Goal: Information Seeking & Learning: Find specific fact

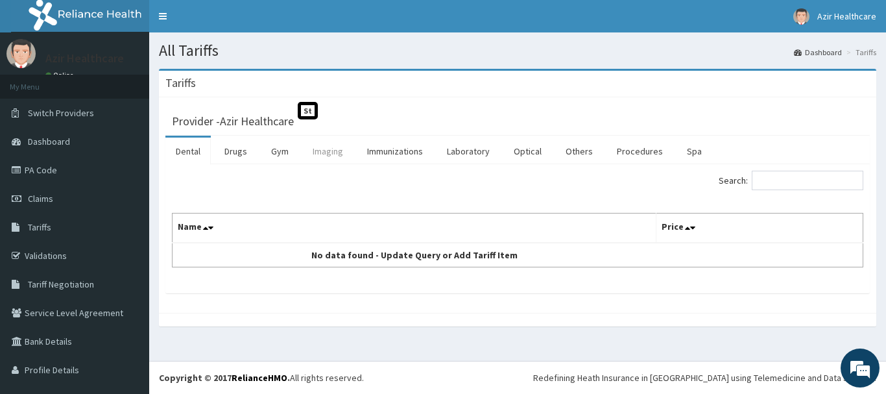
click at [329, 154] on link "Imaging" at bounding box center [327, 150] width 51 height 27
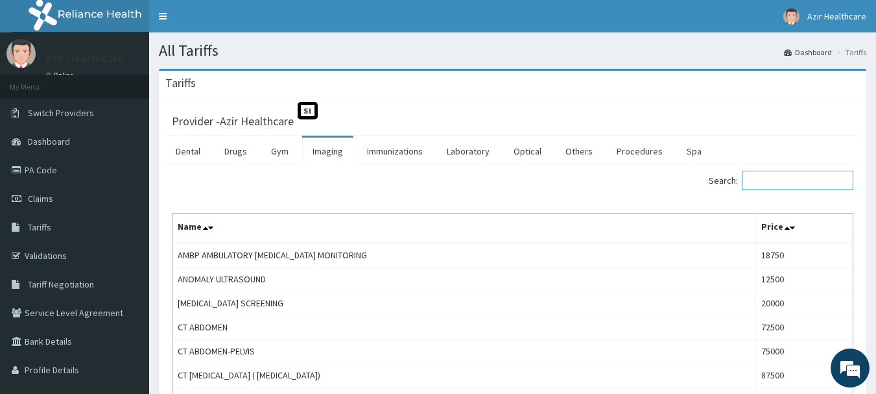
click at [783, 181] on input "Search:" at bounding box center [798, 180] width 112 height 19
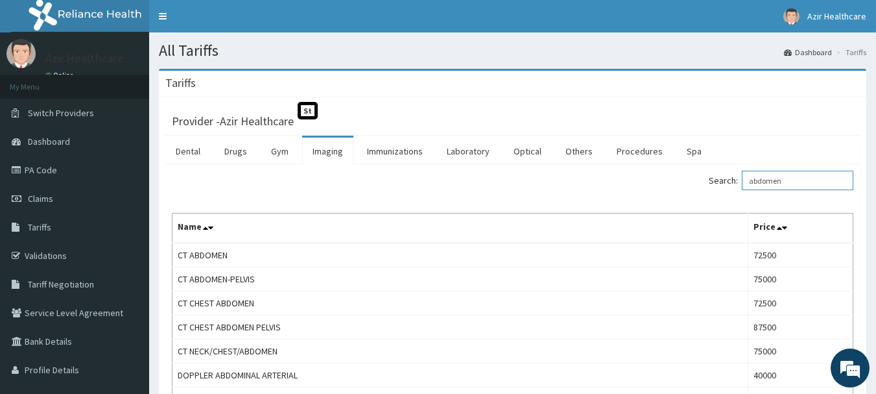
type input "abdomen"
click at [162, 141] on div "Provider - Azir Healthcare St Dental Drugs Gym Imaging Immunizations Laboratory…" at bounding box center [512, 396] width 707 height 599
click at [187, 151] on link "Dental" at bounding box center [187, 150] width 45 height 27
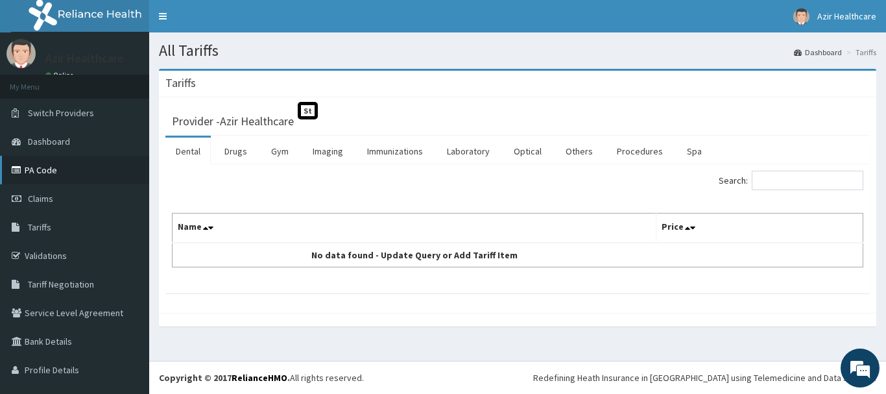
click at [54, 175] on link "PA Code" at bounding box center [74, 170] width 149 height 29
click at [333, 149] on link "Imaging" at bounding box center [327, 150] width 51 height 27
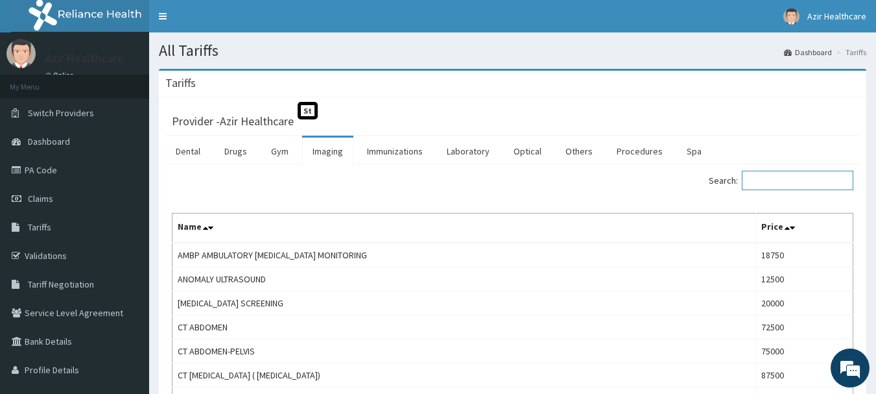
click at [767, 184] on input "Search:" at bounding box center [798, 180] width 112 height 19
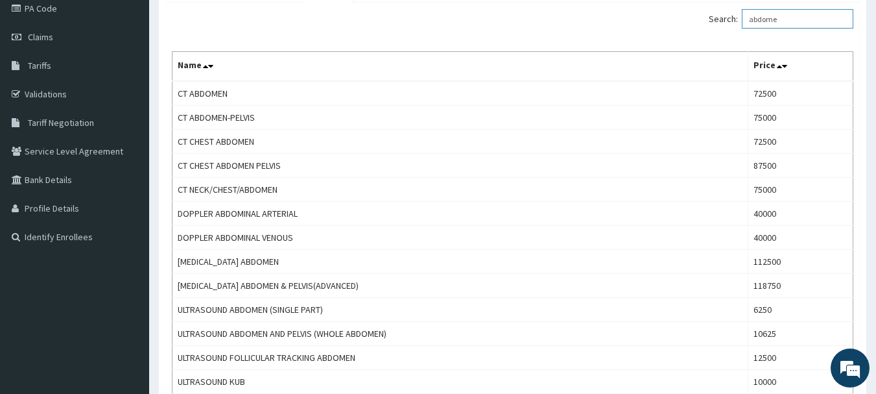
scroll to position [182, 0]
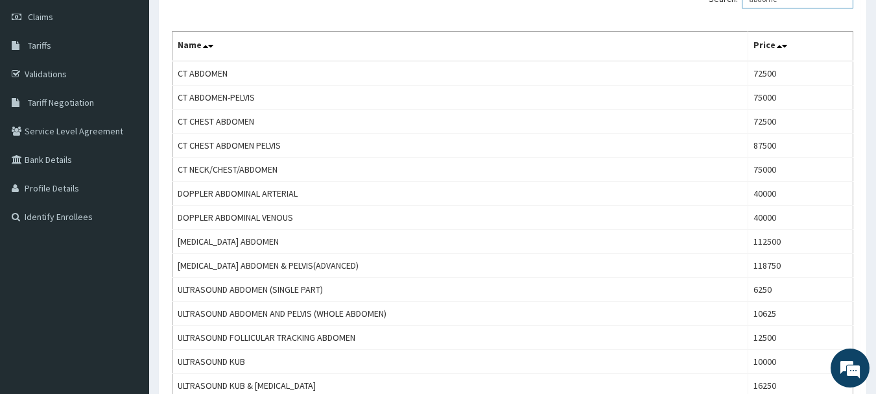
type input "abdome"
